Goal: Task Accomplishment & Management: Manage account settings

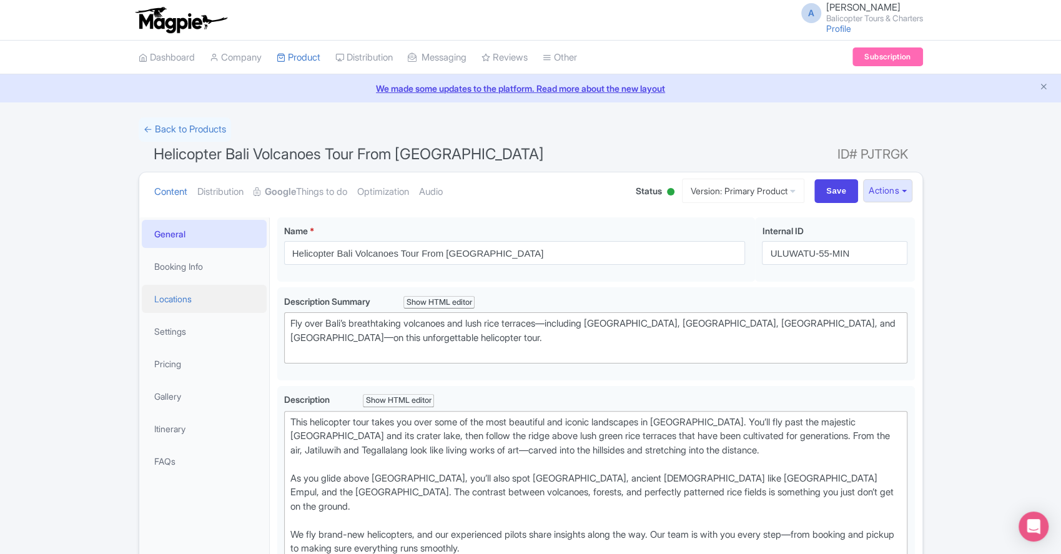
click at [167, 304] on link "Locations" at bounding box center [204, 299] width 125 height 28
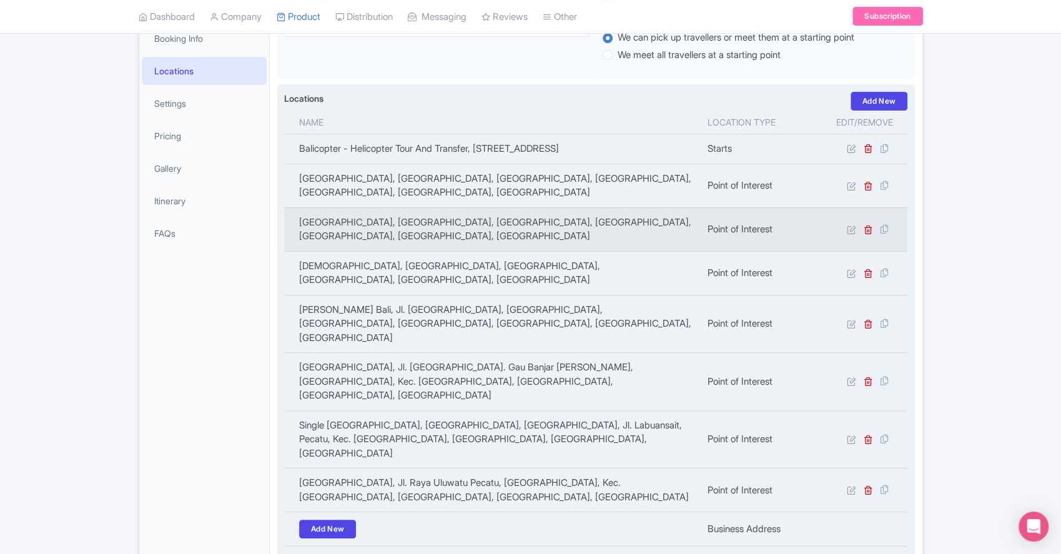
scroll to position [250, 0]
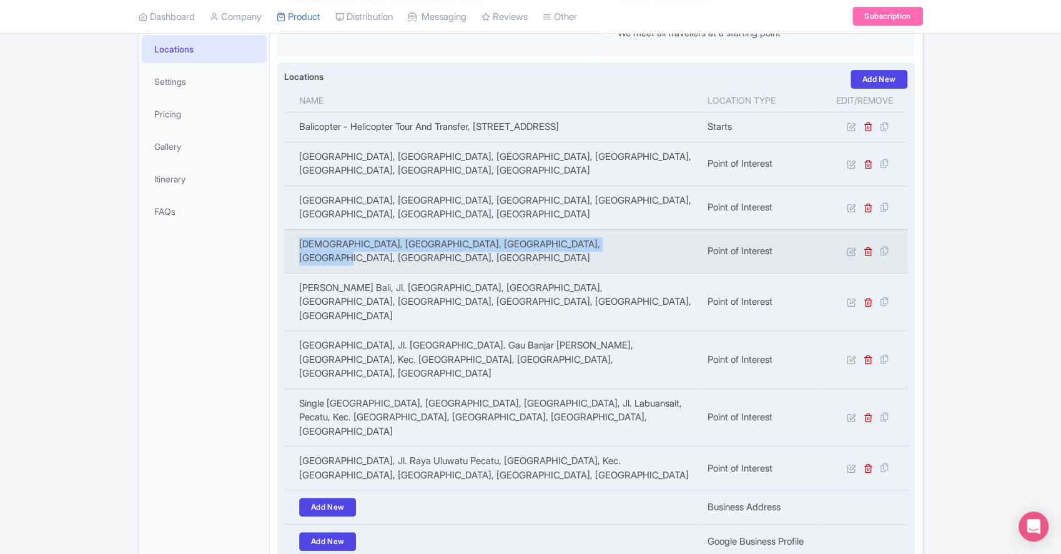
drag, startPoint x: 622, startPoint y: 259, endPoint x: 288, endPoint y: 254, distance: 334.2
click at [288, 254] on td "[DEMOGRAPHIC_DATA], [GEOGRAPHIC_DATA], [GEOGRAPHIC_DATA], [GEOGRAPHIC_DATA], [G…" at bounding box center [492, 251] width 416 height 44
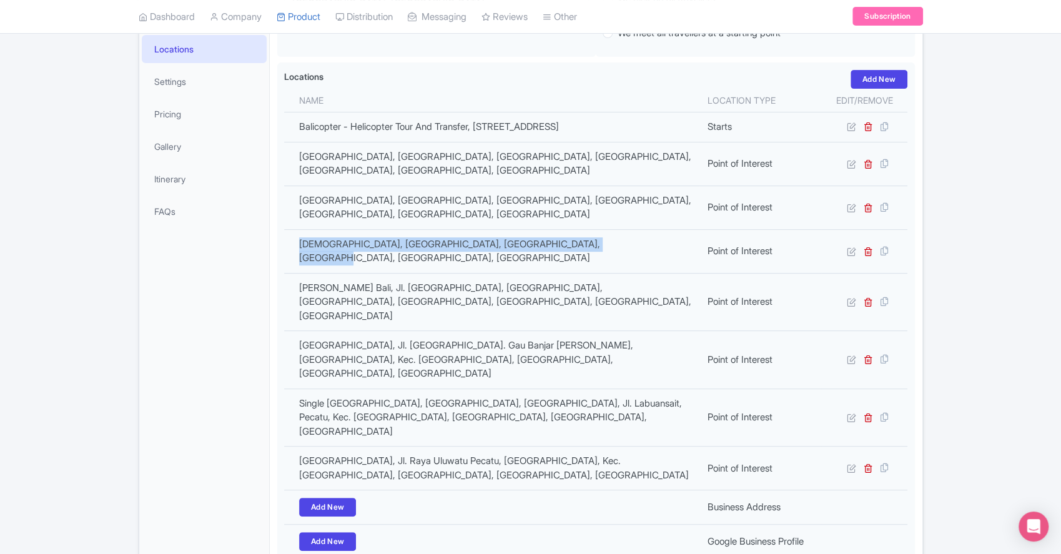
copy td "[DEMOGRAPHIC_DATA], [GEOGRAPHIC_DATA], [GEOGRAPHIC_DATA], [GEOGRAPHIC_DATA], [G…"
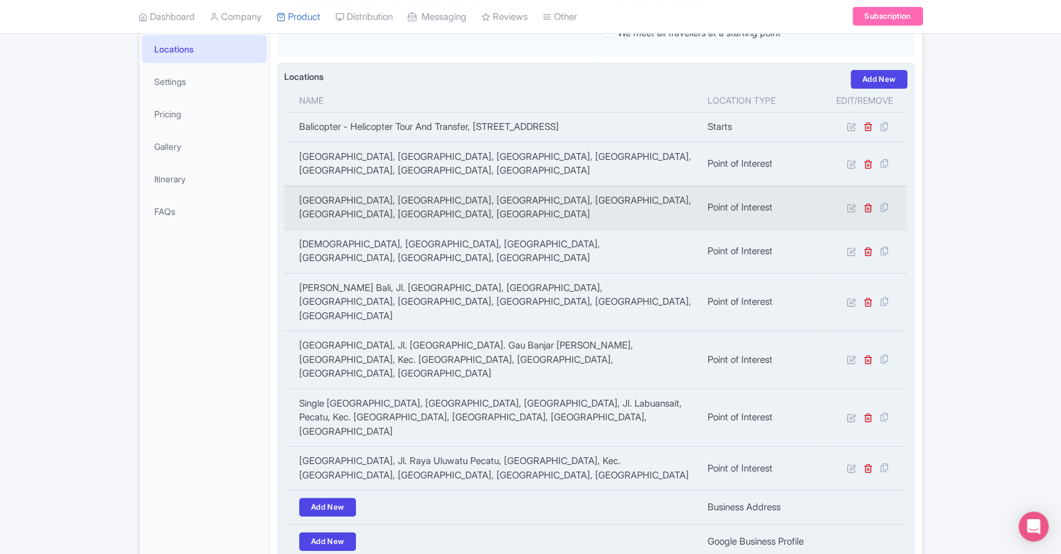
click at [375, 229] on td "[GEOGRAPHIC_DATA], [GEOGRAPHIC_DATA], [GEOGRAPHIC_DATA], [GEOGRAPHIC_DATA], [GE…" at bounding box center [492, 207] width 416 height 44
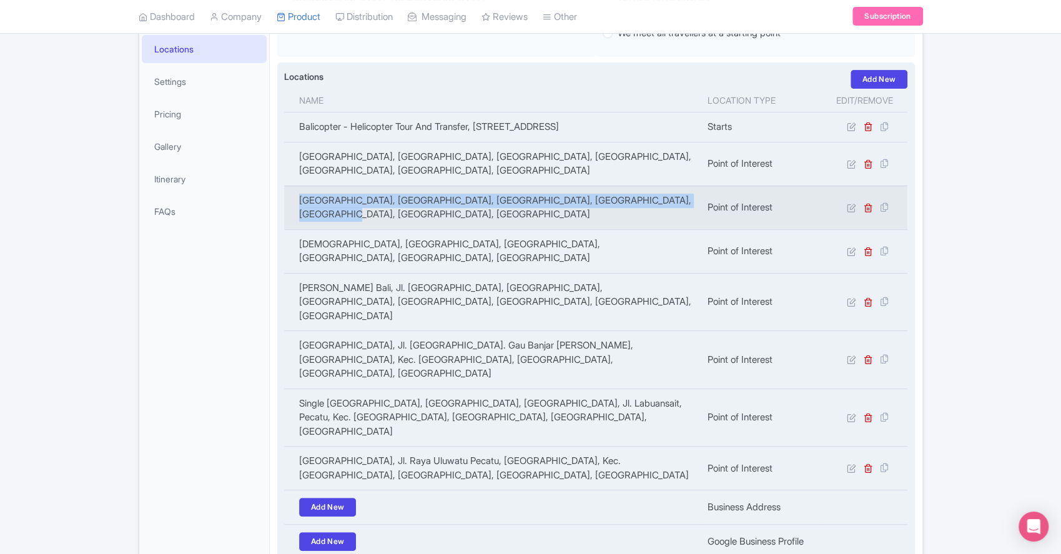
drag, startPoint x: 376, startPoint y: 232, endPoint x: 290, endPoint y: 218, distance: 86.8
click at [290, 218] on td "[GEOGRAPHIC_DATA], [GEOGRAPHIC_DATA], [GEOGRAPHIC_DATA], [GEOGRAPHIC_DATA], [GE…" at bounding box center [492, 207] width 416 height 44
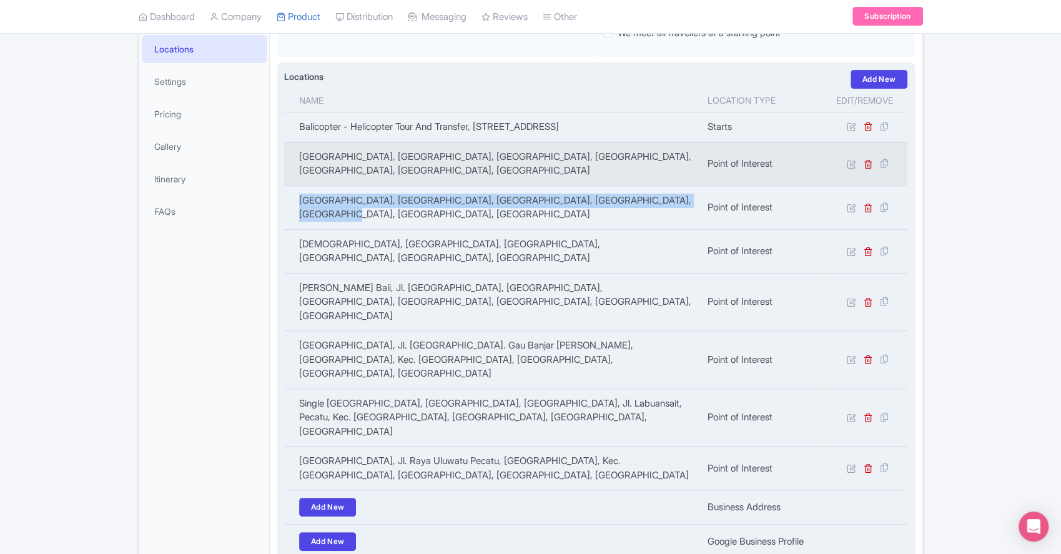
copy td "[GEOGRAPHIC_DATA], [GEOGRAPHIC_DATA], [GEOGRAPHIC_DATA], [GEOGRAPHIC_DATA], [GE…"
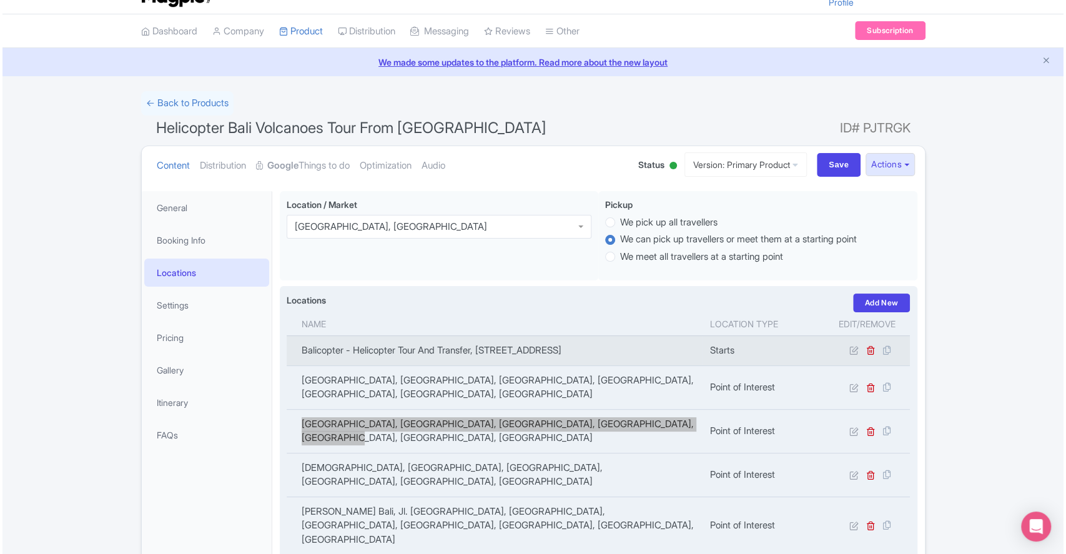
scroll to position [0, 0]
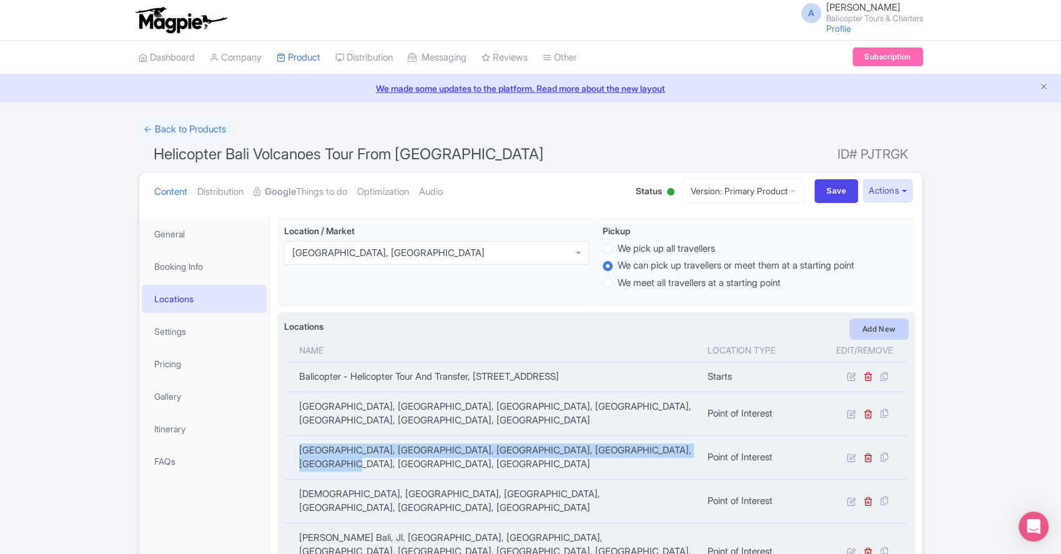
click at [885, 323] on link "Add New" at bounding box center [879, 329] width 57 height 19
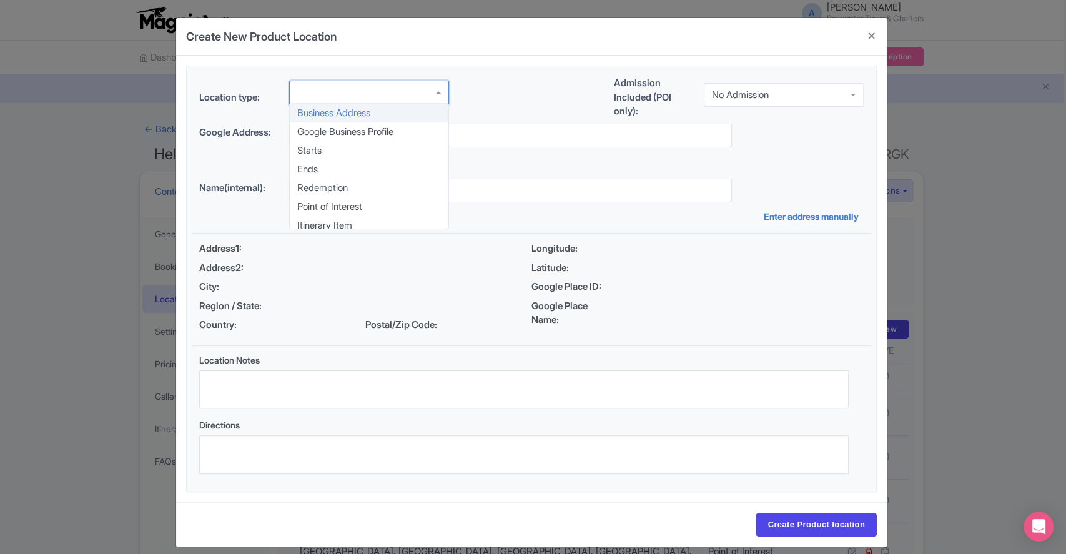
click at [364, 91] on div at bounding box center [369, 93] width 160 height 24
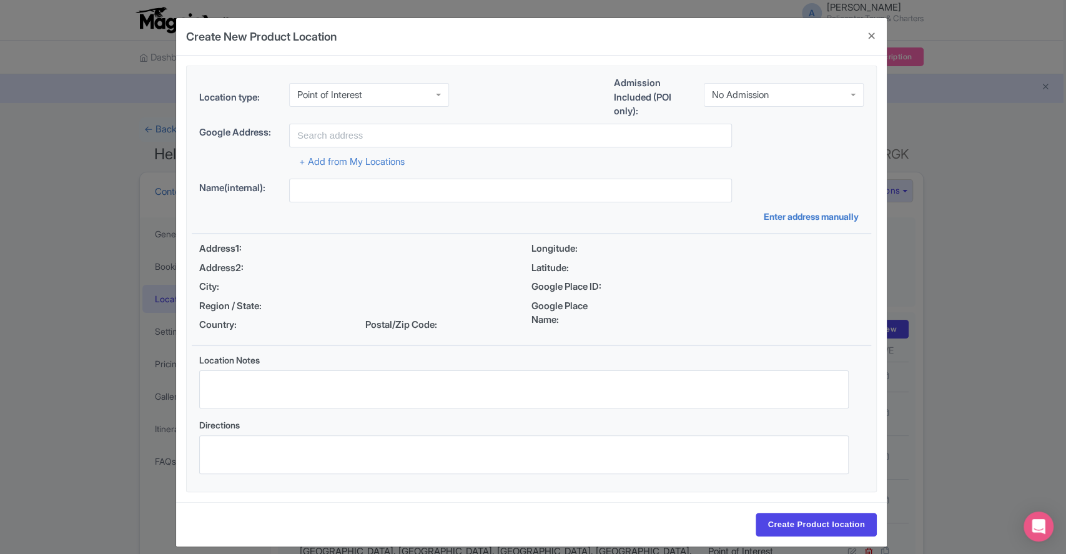
click at [746, 91] on div "No Admission" at bounding box center [740, 94] width 57 height 11
drag, startPoint x: 753, startPoint y: 124, endPoint x: 505, endPoint y: 146, distance: 248.3
click at [490, 136] on input "text" at bounding box center [510, 136] width 443 height 24
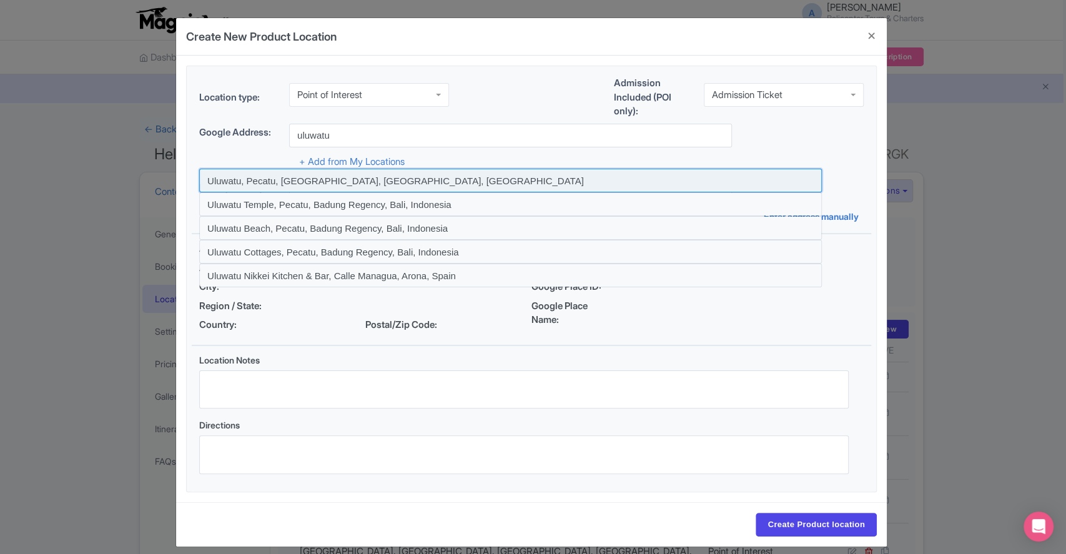
click at [325, 177] on input at bounding box center [510, 181] width 623 height 24
type input "Uluwatu, Pecatu, [GEOGRAPHIC_DATA], [GEOGRAPHIC_DATA], [GEOGRAPHIC_DATA]"
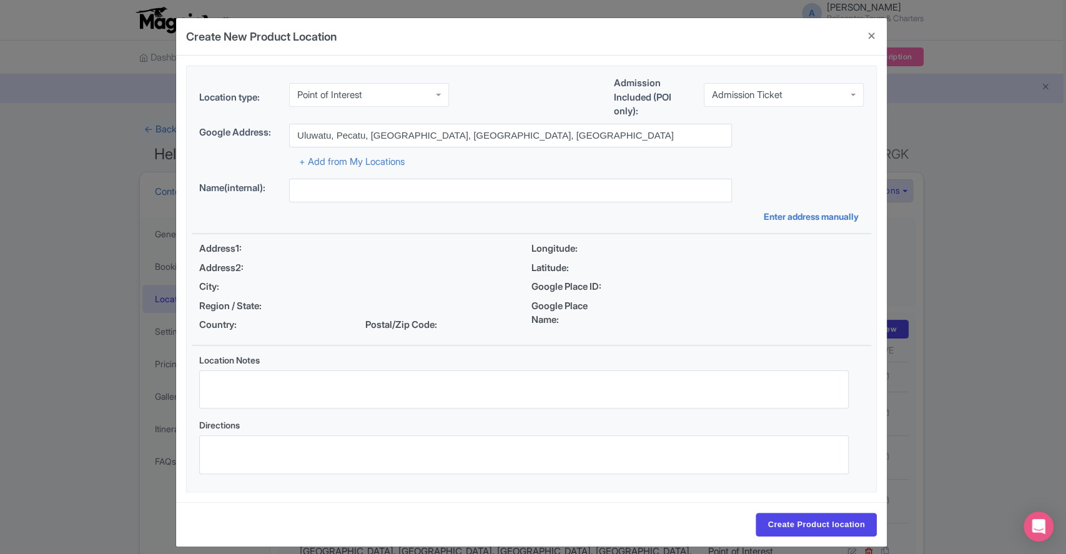
type input "Uluwatu, Pecatu, [GEOGRAPHIC_DATA], [GEOGRAPHIC_DATA], [GEOGRAPHIC_DATA]"
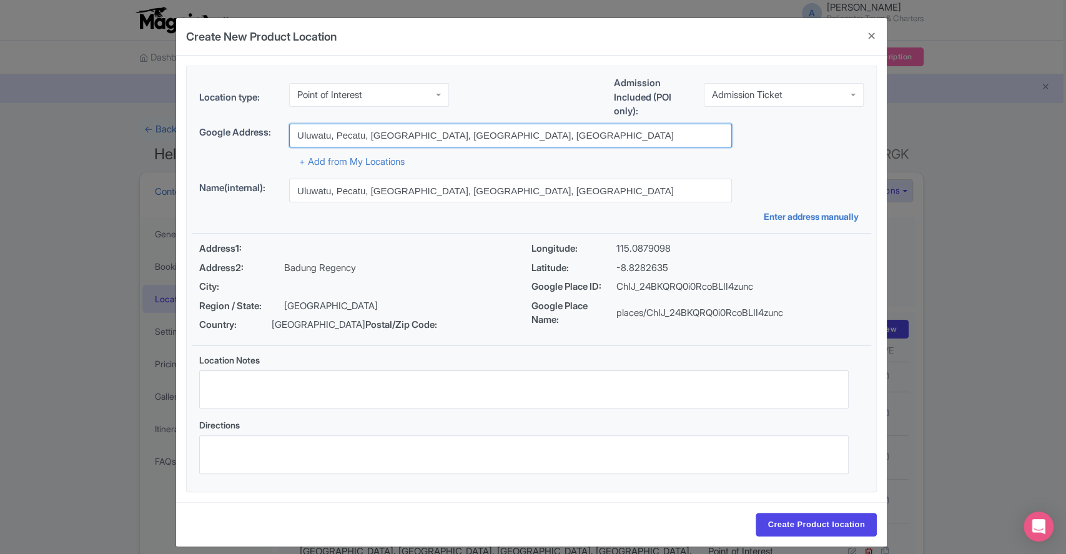
drag, startPoint x: 464, startPoint y: 135, endPoint x: 269, endPoint y: 135, distance: 194.9
click at [269, 135] on div "Google Address: [GEOGRAPHIC_DATA], [GEOGRAPHIC_DATA], [GEOGRAPHIC_DATA]" at bounding box center [531, 136] width 664 height 24
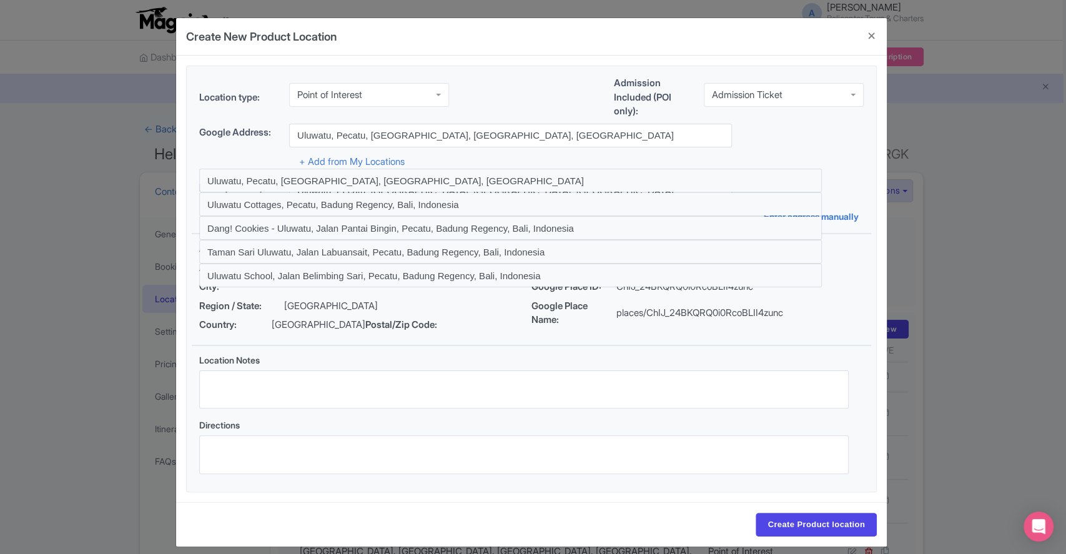
click at [994, 251] on div "Create New Product Location Location type: Point of Interest Point of Interest …" at bounding box center [533, 277] width 1066 height 554
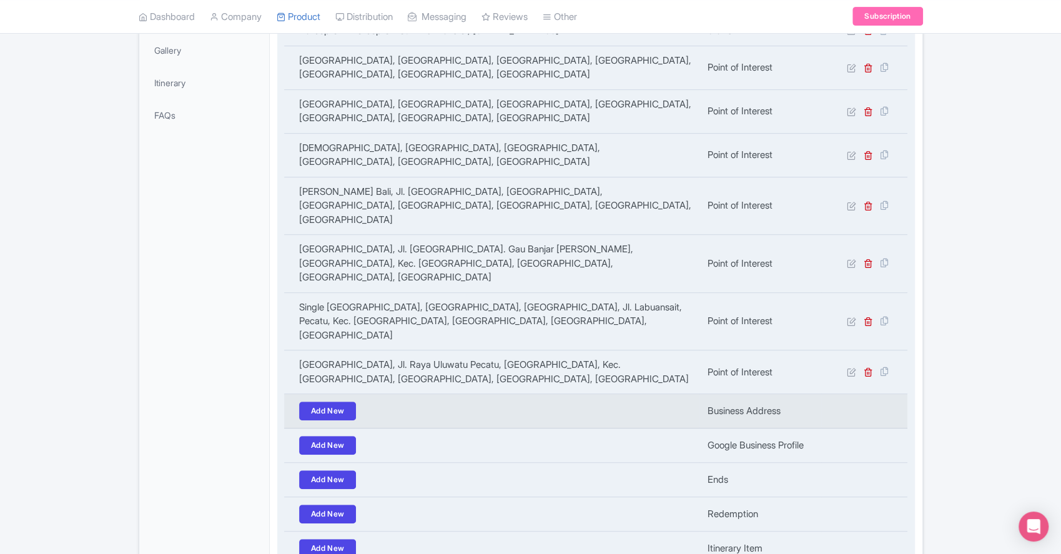
scroll to position [250, 0]
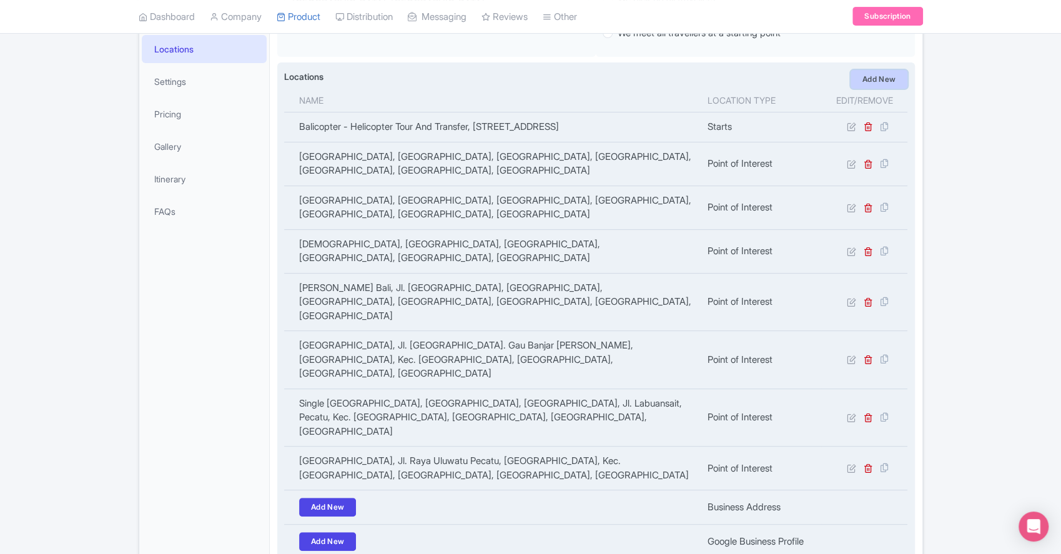
click at [878, 82] on link "Add New" at bounding box center [879, 79] width 57 height 19
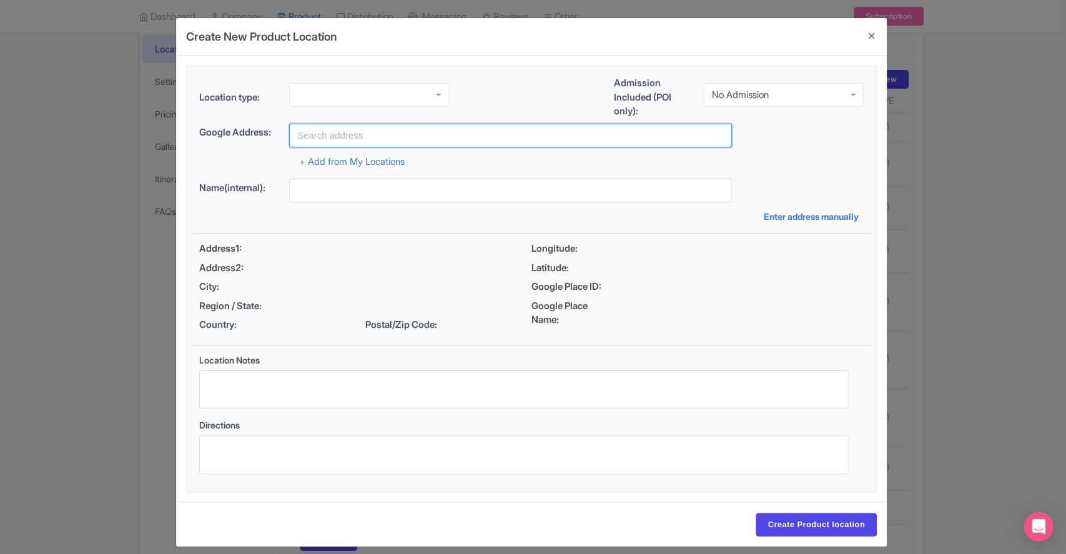
click at [497, 139] on input "text" at bounding box center [510, 136] width 443 height 24
paste input "ChIJo6q7m6eO0i0RSl5CrJHT1sc"
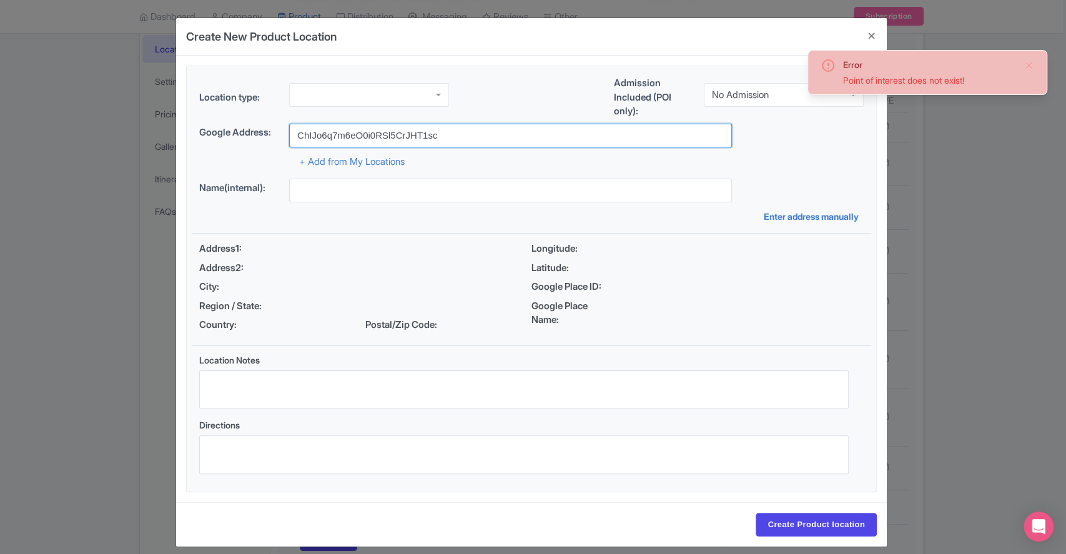
type input "ChIJo6q7m6eO0i0RSl5CrJHT1sc"
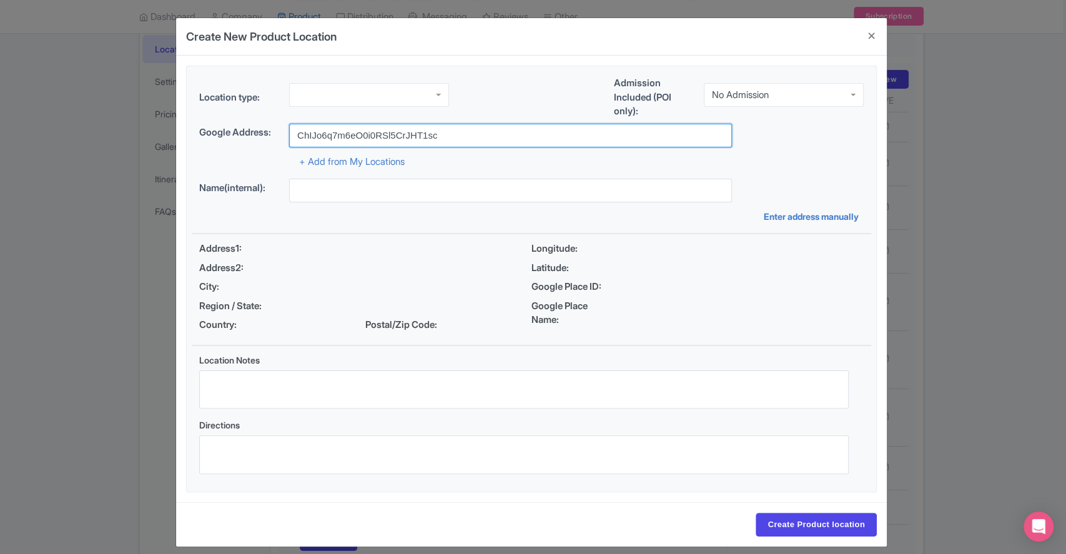
click at [524, 132] on input "ChIJo6q7m6eO0i0RSl5CrJHT1sc" at bounding box center [510, 136] width 443 height 24
drag, startPoint x: 524, startPoint y: 132, endPoint x: 255, endPoint y: 139, distance: 269.2
click at [255, 139] on div "Google Address: ChIJo6q7m6eO0i0RSl5CrJHT1sc" at bounding box center [531, 136] width 664 height 24
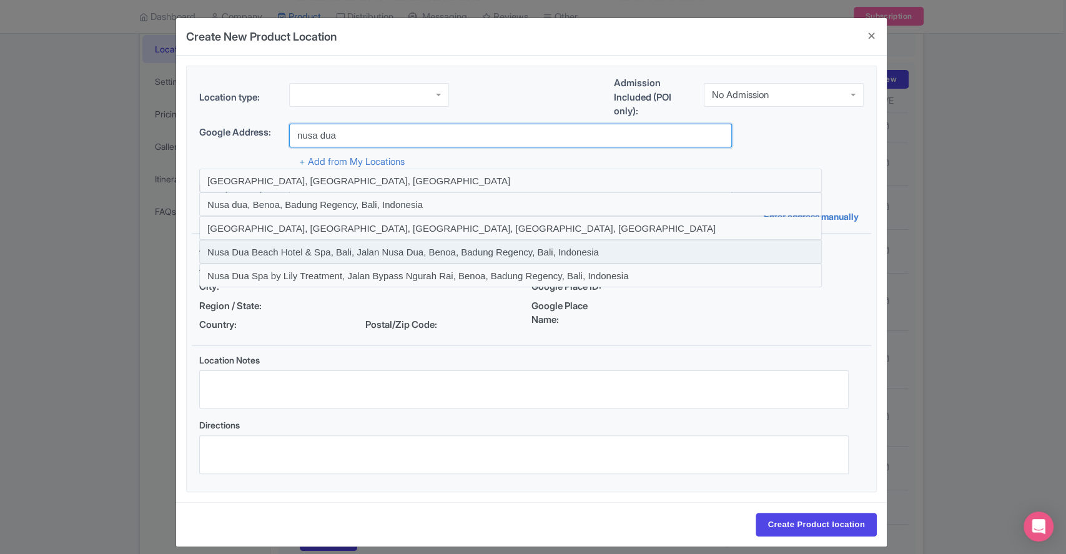
type input "[GEOGRAPHIC_DATA], [GEOGRAPHIC_DATA], [GEOGRAPHIC_DATA]"
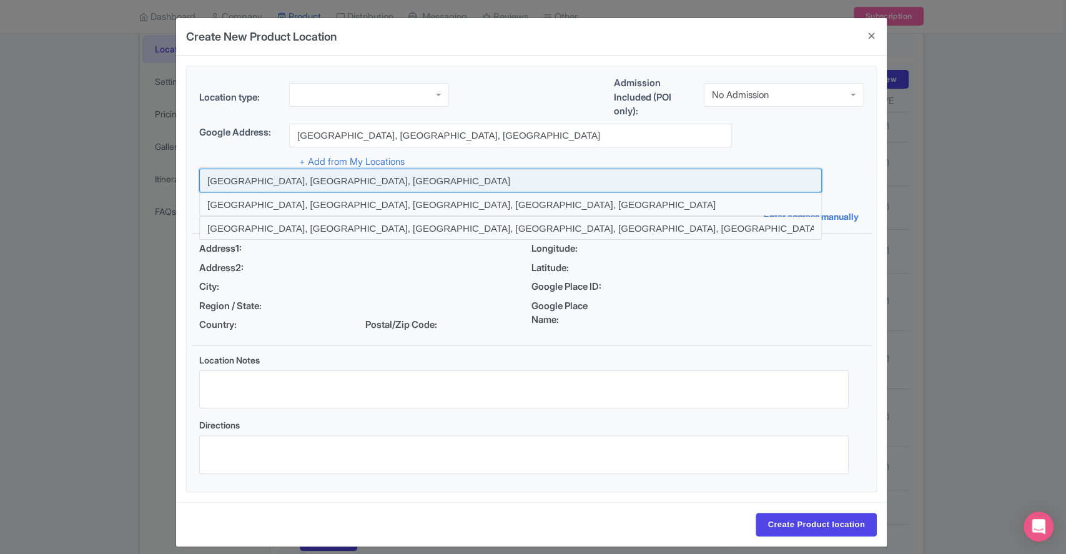
click at [508, 174] on input at bounding box center [510, 181] width 623 height 24
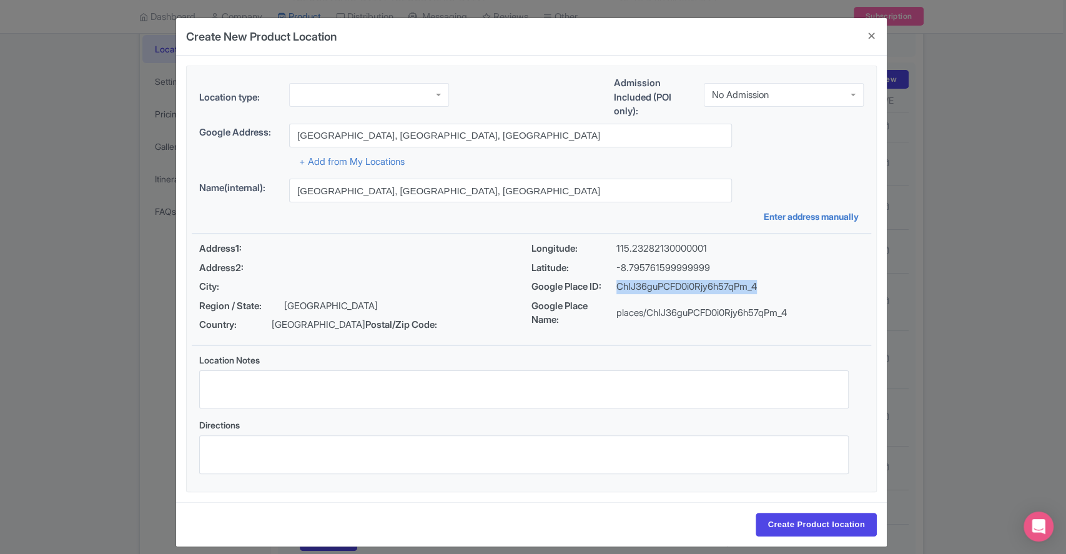
drag, startPoint x: 746, startPoint y: 285, endPoint x: 613, endPoint y: 285, distance: 133.6
click at [613, 285] on div "Google Place ID: ChIJ36guPCFD0i0Rjy6h57qPm_4" at bounding box center [697, 287] width 332 height 14
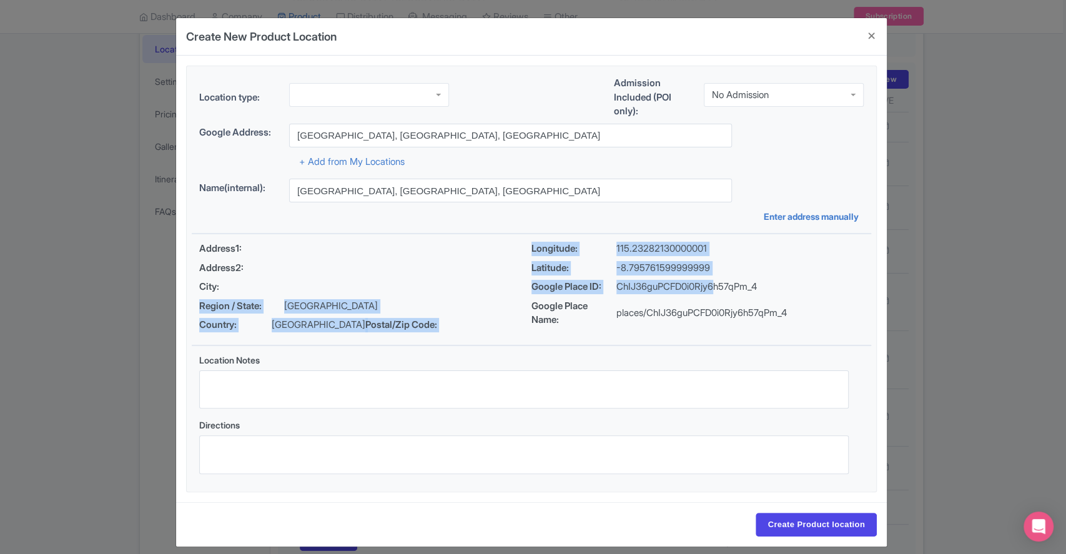
drag, startPoint x: 605, startPoint y: 292, endPoint x: 734, endPoint y: 295, distance: 128.7
click at [722, 292] on div "Address1: Address2: City: Region / State: [GEOGRAPHIC_DATA] Country: [GEOGRAPHI…" at bounding box center [531, 289] width 679 height 111
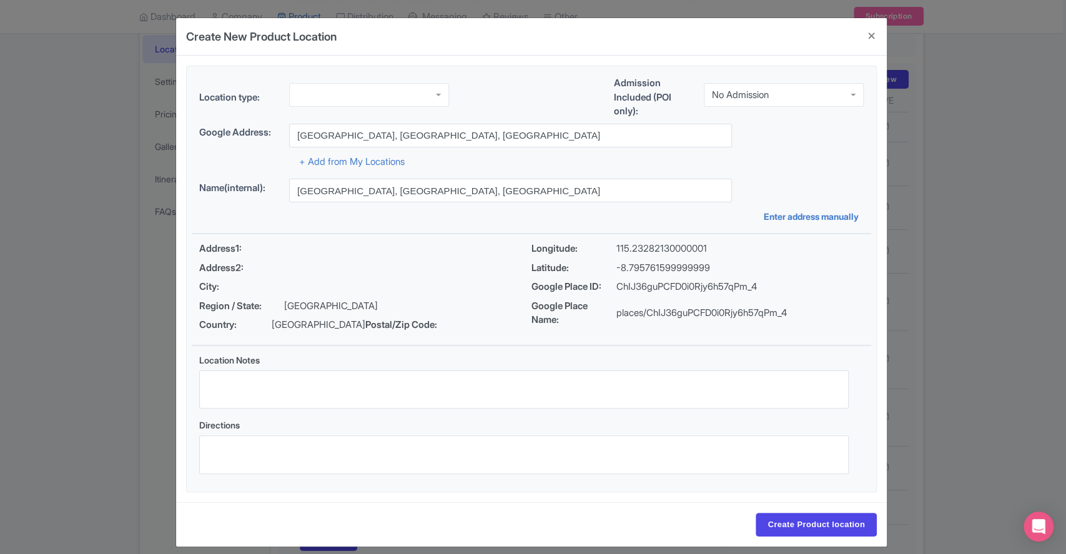
click at [734, 295] on div "Longitude: 115.23282130000001 Latitude: -8.795761599999999 Google Place ID: ChI…" at bounding box center [697, 290] width 332 height 96
drag, startPoint x: 767, startPoint y: 286, endPoint x: 532, endPoint y: 287, distance: 234.8
click at [532, 287] on div "Google Place ID: ChIJ36guPCFD0i0Rjy6h57qPm_4" at bounding box center [697, 287] width 332 height 14
copy div "Google Place ID: ChIJ36guPCFD0i0Rjy6h57qPm_4"
click at [800, 279] on div "Longitude: 115.23282130000001 Latitude: -8.795761599999999 Google Place ID: ChI…" at bounding box center [697, 290] width 332 height 96
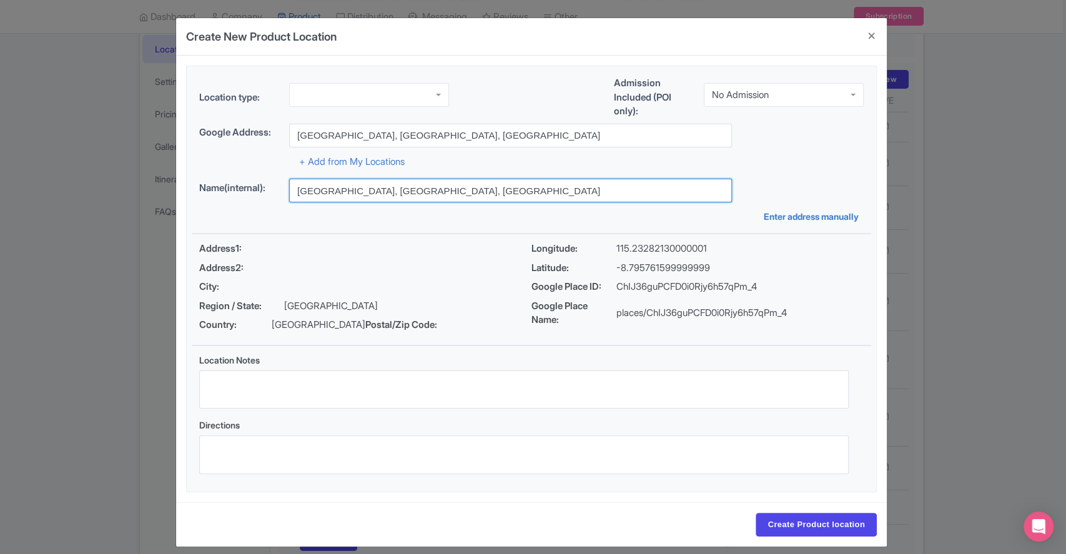
click at [468, 189] on input "[GEOGRAPHIC_DATA], [GEOGRAPHIC_DATA], [GEOGRAPHIC_DATA]" at bounding box center [510, 191] width 443 height 24
drag, startPoint x: 468, startPoint y: 189, endPoint x: 365, endPoint y: 194, distance: 103.8
click at [365, 194] on input "[GEOGRAPHIC_DATA], [GEOGRAPHIC_DATA], [GEOGRAPHIC_DATA]" at bounding box center [510, 191] width 443 height 24
click at [389, 186] on input "[GEOGRAPHIC_DATA]" at bounding box center [510, 191] width 443 height 24
type input "N"
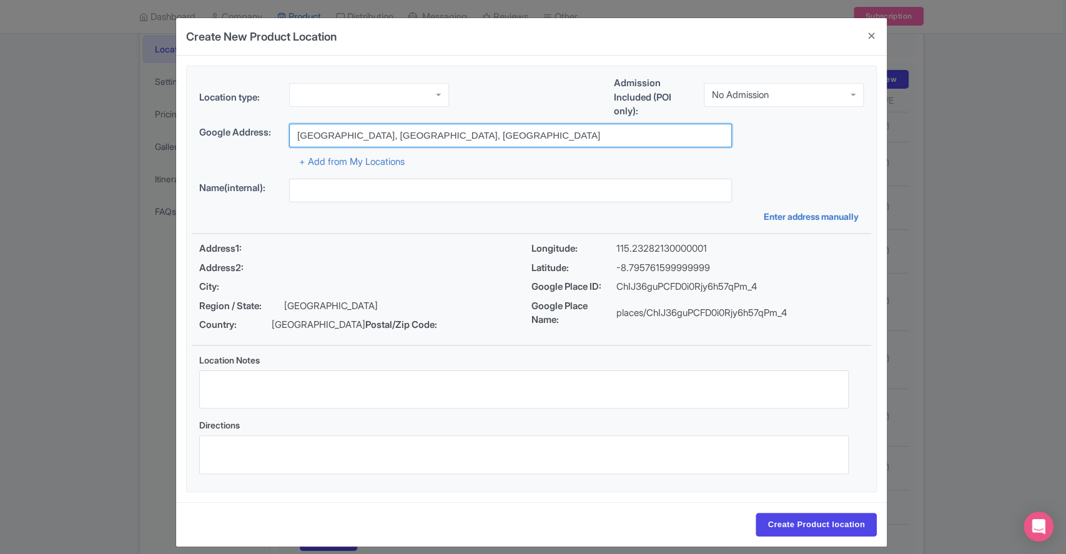
click at [438, 134] on input "[GEOGRAPHIC_DATA], [GEOGRAPHIC_DATA], [GEOGRAPHIC_DATA]" at bounding box center [510, 136] width 443 height 24
drag, startPoint x: 438, startPoint y: 134, endPoint x: 360, endPoint y: 134, distance: 78.1
click at [360, 134] on input "[GEOGRAPHIC_DATA], [GEOGRAPHIC_DATA], [GEOGRAPHIC_DATA]" at bounding box center [510, 136] width 443 height 24
click at [368, 137] on input "[GEOGRAPHIC_DATA], [GEOGRAPHIC_DATA], [GEOGRAPHIC_DATA]" at bounding box center [510, 136] width 443 height 24
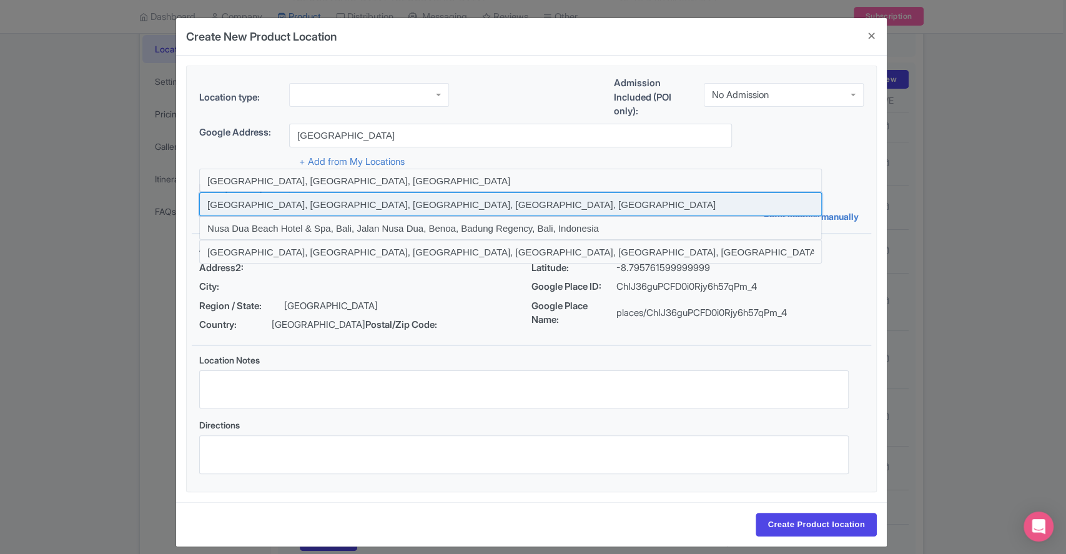
click at [345, 195] on input at bounding box center [510, 204] width 623 height 24
type input "[GEOGRAPHIC_DATA], [GEOGRAPHIC_DATA], [GEOGRAPHIC_DATA], [GEOGRAPHIC_DATA], [GE…"
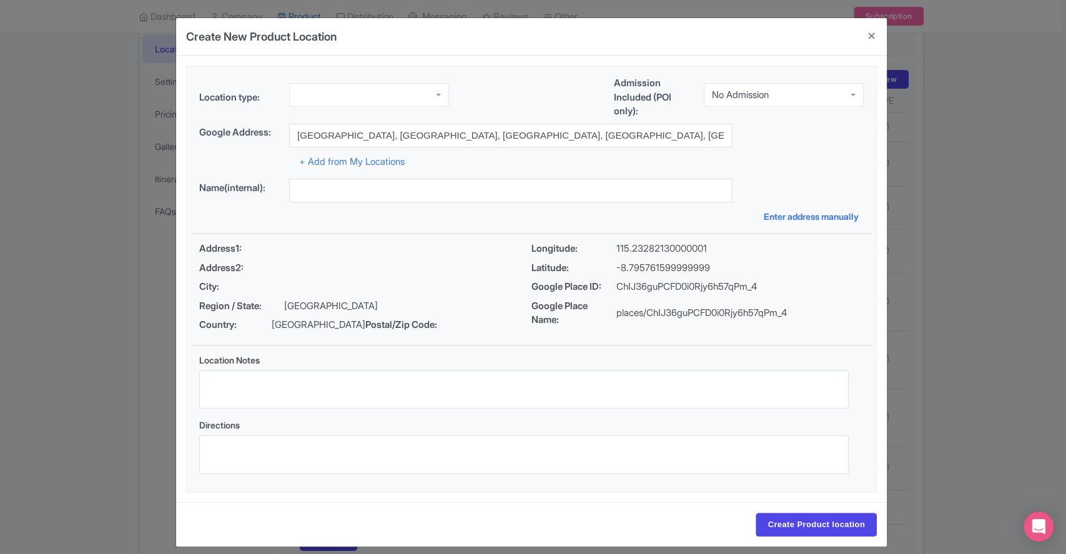
type input "[GEOGRAPHIC_DATA], [GEOGRAPHIC_DATA], [GEOGRAPHIC_DATA], [GEOGRAPHIC_DATA], [GE…"
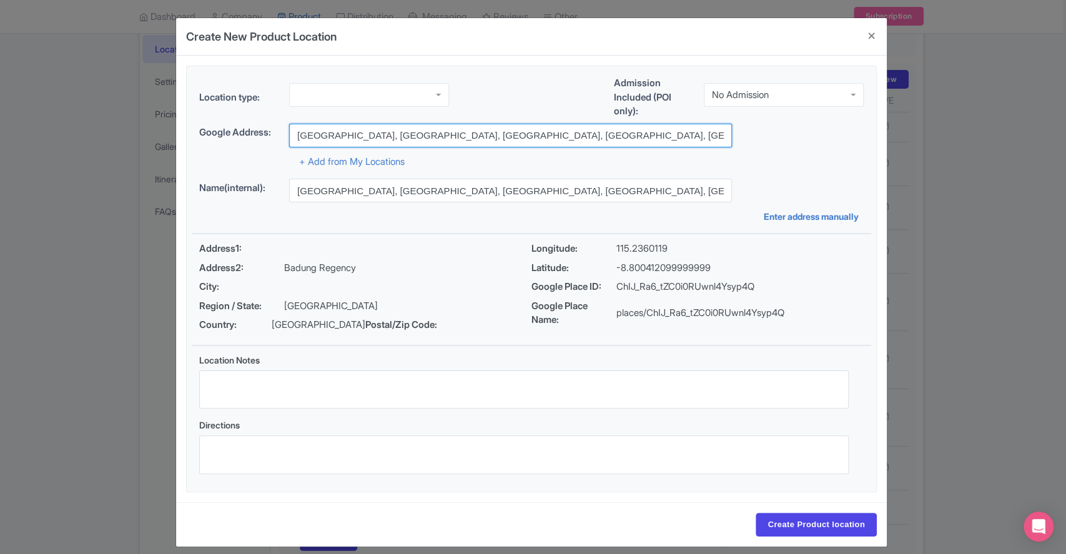
click at [395, 129] on input "[GEOGRAPHIC_DATA], [GEOGRAPHIC_DATA], [GEOGRAPHIC_DATA], [GEOGRAPHIC_DATA], [GE…" at bounding box center [510, 136] width 443 height 24
drag, startPoint x: 593, startPoint y: 139, endPoint x: 363, endPoint y: 133, distance: 229.3
click at [363, 133] on input "[GEOGRAPHIC_DATA], [GEOGRAPHIC_DATA], [GEOGRAPHIC_DATA], [GEOGRAPHIC_DATA], [GE…" at bounding box center [510, 136] width 443 height 24
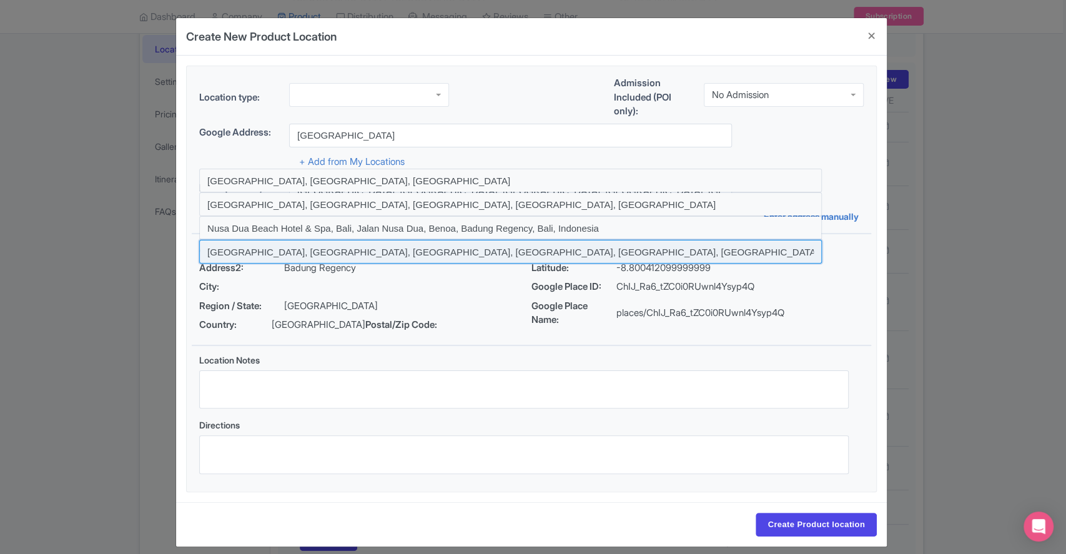
click at [325, 247] on input at bounding box center [510, 252] width 623 height 24
type input "[GEOGRAPHIC_DATA], [GEOGRAPHIC_DATA], [GEOGRAPHIC_DATA], [GEOGRAPHIC_DATA], [GE…"
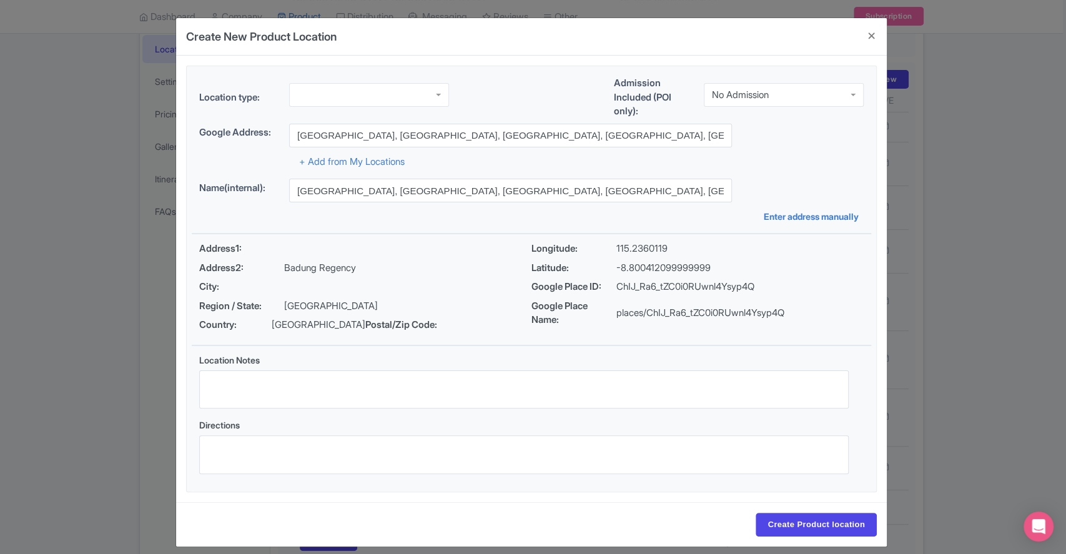
type input "[GEOGRAPHIC_DATA], [GEOGRAPHIC_DATA], [GEOGRAPHIC_DATA], [GEOGRAPHIC_DATA], [GE…"
click at [864, 29] on button "Close" at bounding box center [872, 36] width 30 height 36
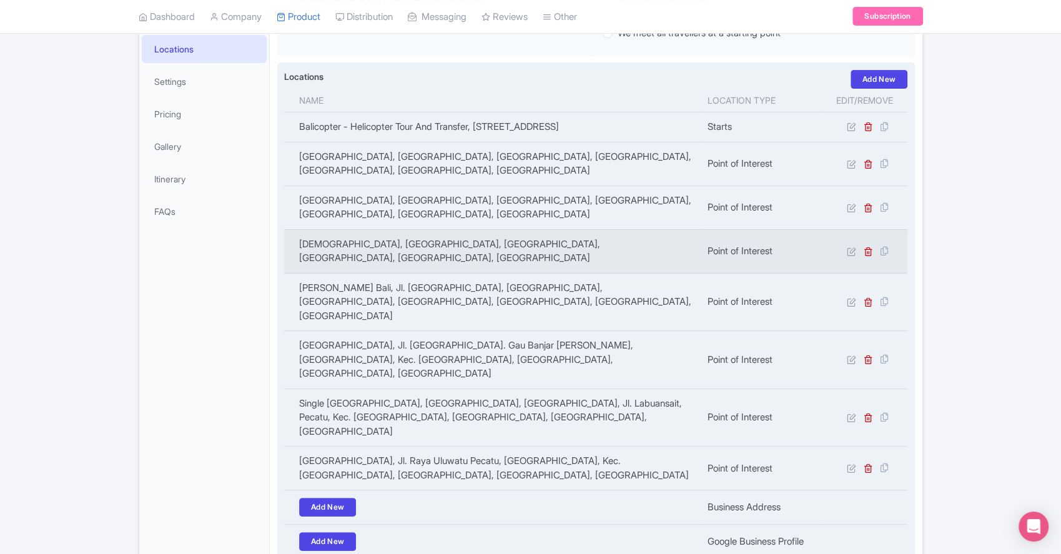
click at [489, 252] on td "[DEMOGRAPHIC_DATA], [GEOGRAPHIC_DATA], [GEOGRAPHIC_DATA], [GEOGRAPHIC_DATA], [G…" at bounding box center [492, 251] width 416 height 44
click at [643, 257] on td "[DEMOGRAPHIC_DATA], [GEOGRAPHIC_DATA], [GEOGRAPHIC_DATA], [GEOGRAPHIC_DATA], [G…" at bounding box center [492, 251] width 416 height 44
click at [851, 256] on icon at bounding box center [850, 251] width 9 height 9
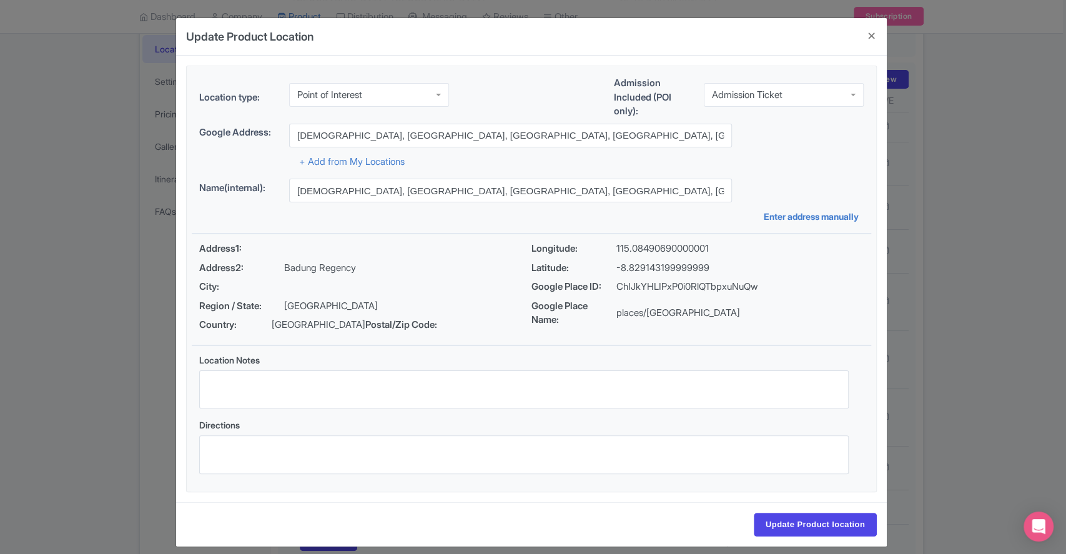
drag, startPoint x: 617, startPoint y: 287, endPoint x: 768, endPoint y: 285, distance: 150.5
click at [768, 285] on div "Google Place ID: ChIJkYHLIPxP0i0RlQTbpxuNuQw" at bounding box center [697, 287] width 332 height 14
copy p "ChIJkYHLIPxP0i0RlQTbpxuNuQw"
click at [876, 31] on button "Close" at bounding box center [872, 36] width 30 height 36
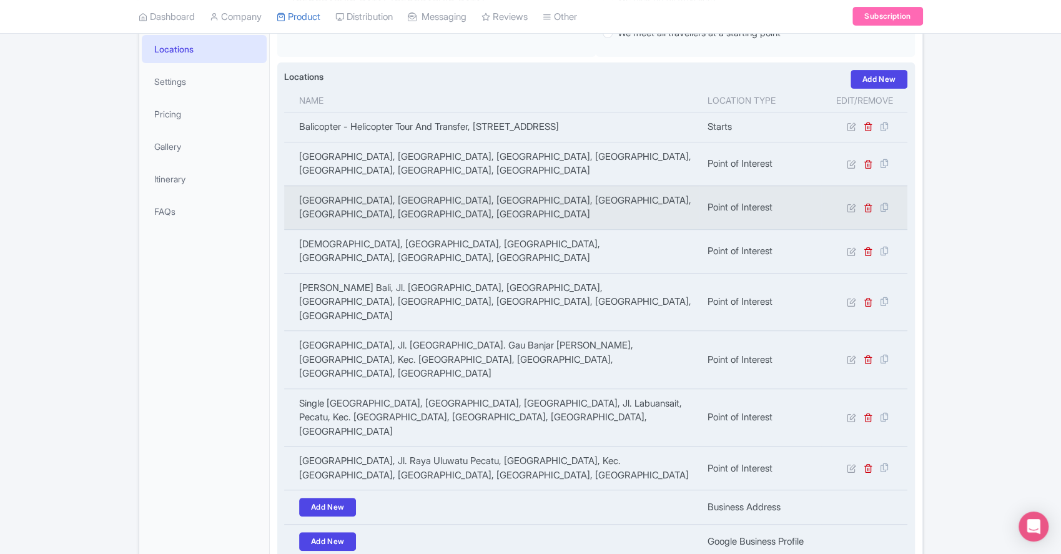
click at [576, 213] on td "[GEOGRAPHIC_DATA], [GEOGRAPHIC_DATA], [GEOGRAPHIC_DATA], [GEOGRAPHIC_DATA], [GE…" at bounding box center [492, 207] width 416 height 44
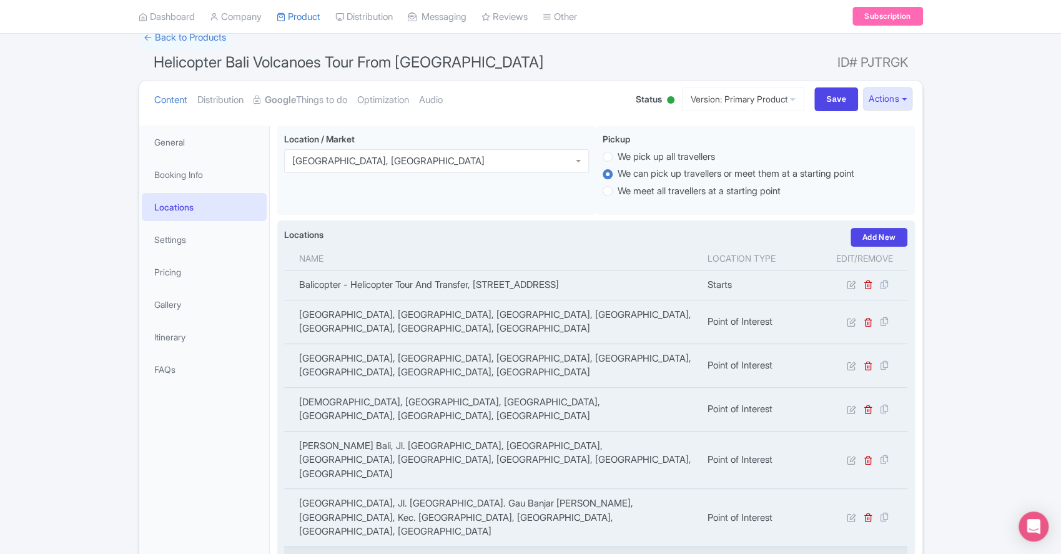
scroll to position [0, 0]
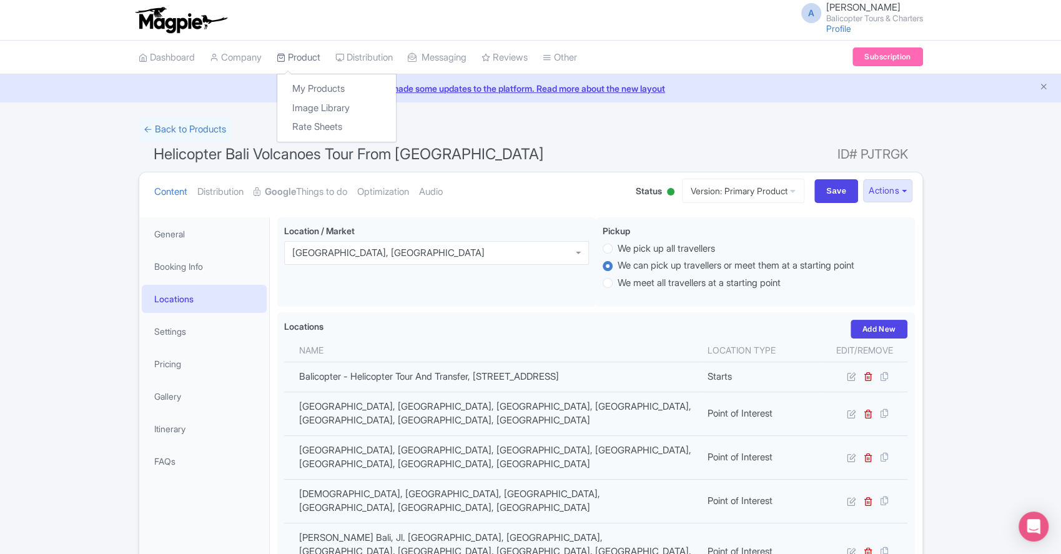
click at [295, 58] on link "Product" at bounding box center [299, 58] width 44 height 34
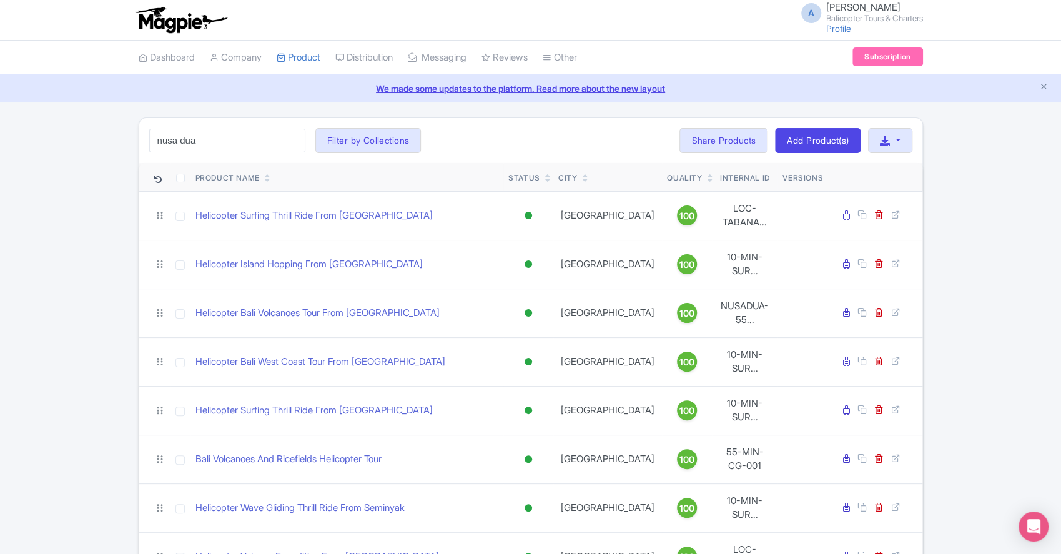
type input "nusa dua"
click button "Search" at bounding box center [0, 0] width 0 height 0
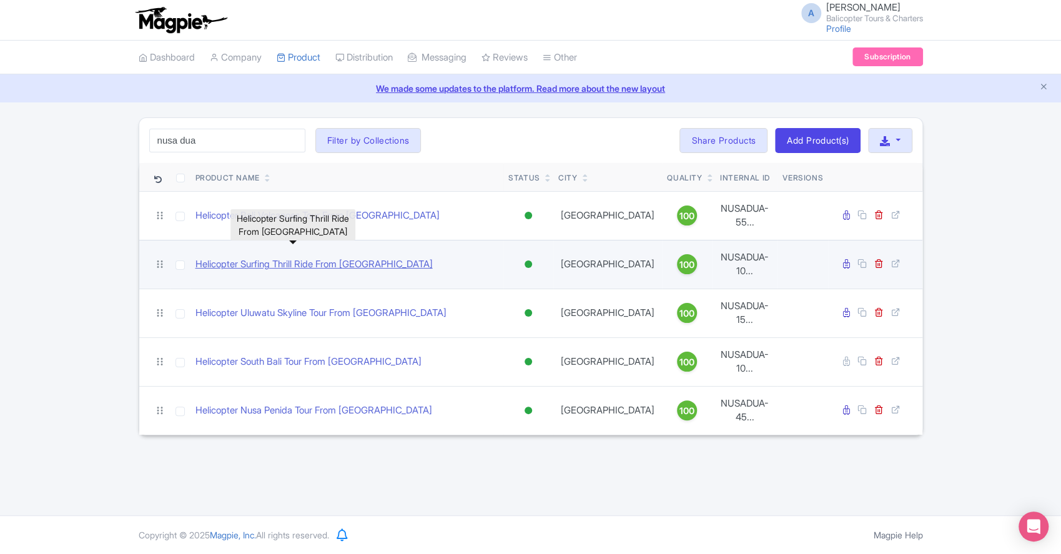
click at [355, 257] on link "Helicopter Surfing Thrill Ride From Nusa Dua" at bounding box center [313, 264] width 237 height 14
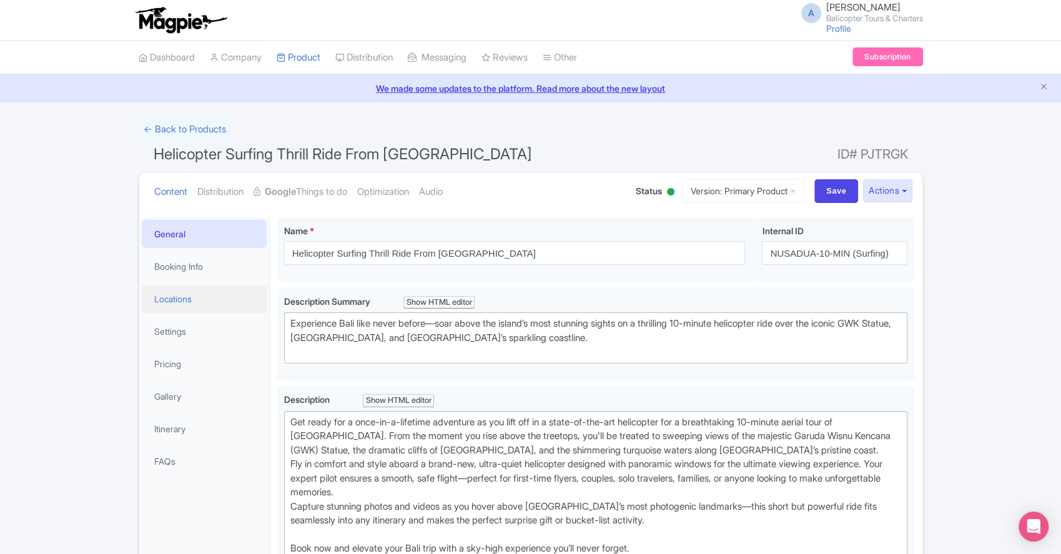
click at [194, 297] on link "Locations" at bounding box center [204, 299] width 125 height 28
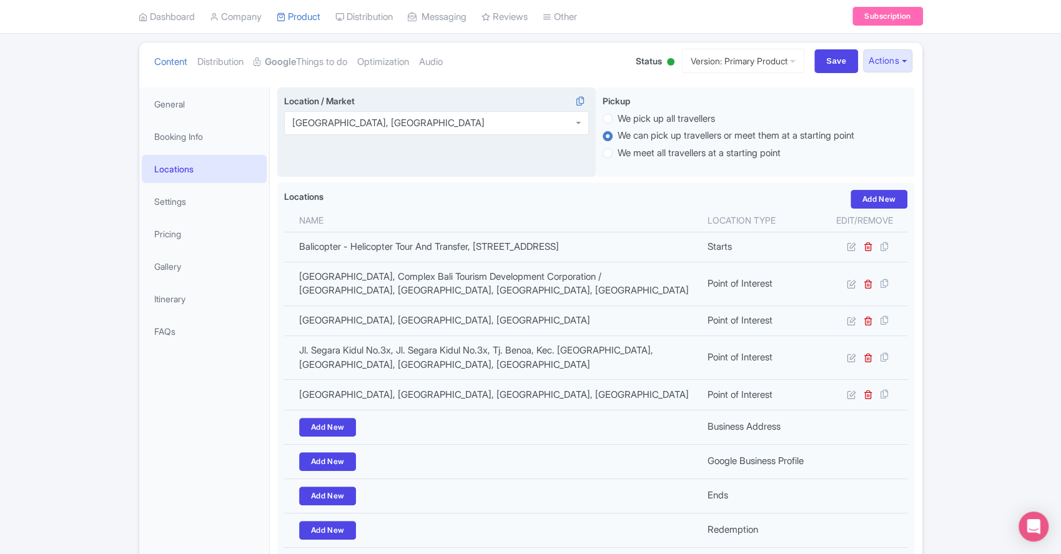
scroll to position [166, 0]
